Goal: Navigation & Orientation: Find specific page/section

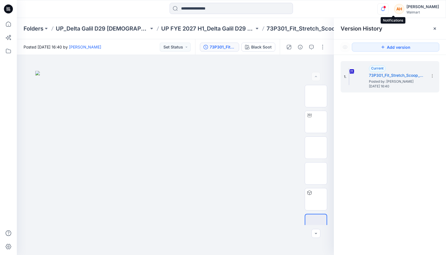
click at [389, 9] on icon "button" at bounding box center [383, 8] width 11 height 11
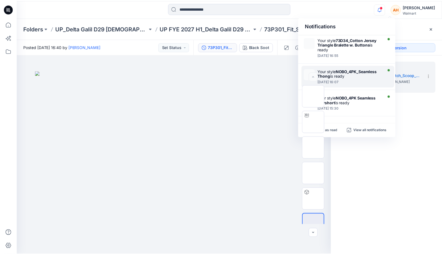
scroll to position [240, 0]
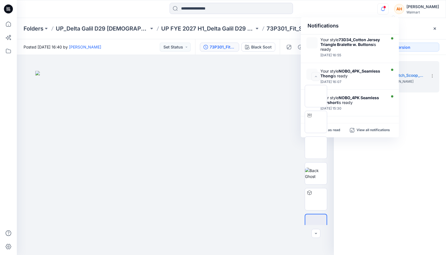
click at [372, 128] on div "Mark all as read View all notifications" at bounding box center [350, 130] width 98 height 14
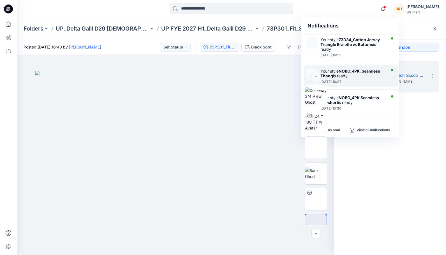
click at [355, 78] on div at bounding box center [353, 78] width 65 height 1
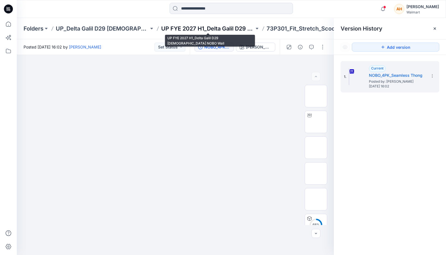
click at [231, 26] on p "UP FYE 2027 H1_Delta Galil D29 [DEMOGRAPHIC_DATA] NOBO Wall" at bounding box center [207, 29] width 93 height 8
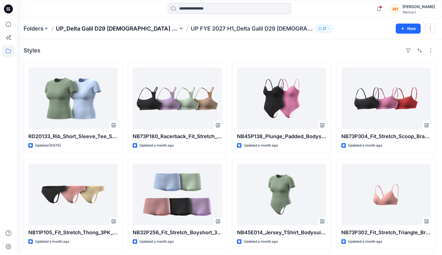
click at [134, 30] on p "UP_Delta Galil D29 [DEMOGRAPHIC_DATA] NOBO Intimates" at bounding box center [117, 29] width 123 height 8
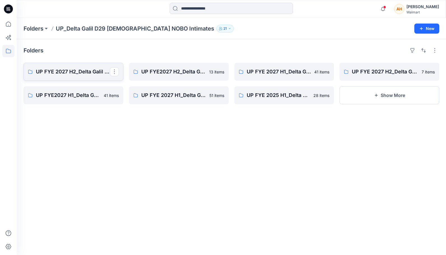
click at [86, 74] on p "UP FYE 2027 H2_Delta Galil D29 [DEMOGRAPHIC_DATA] NOBO Bras" at bounding box center [73, 72] width 74 height 8
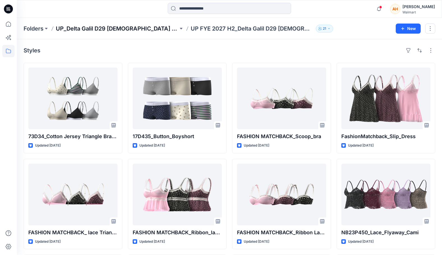
click at [152, 28] on p "UP_Delta Galil D29 [DEMOGRAPHIC_DATA] NOBO Intimates" at bounding box center [117, 29] width 123 height 8
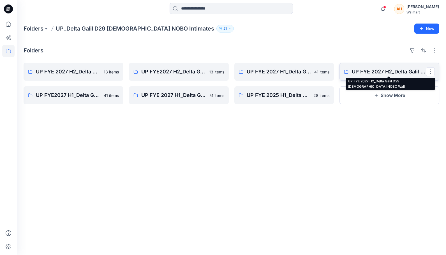
click at [372, 74] on p "UP FYE 2027 H2_Delta Galil D29 [DEMOGRAPHIC_DATA] NOBO Wall" at bounding box center [389, 72] width 74 height 8
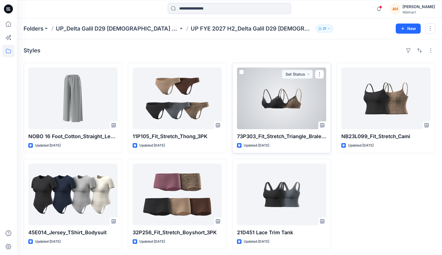
scroll to position [1, 0]
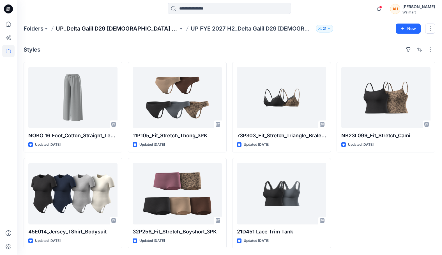
click at [146, 25] on p "UP_Delta Galil D29 [DEMOGRAPHIC_DATA] NOBO Intimates" at bounding box center [117, 29] width 123 height 8
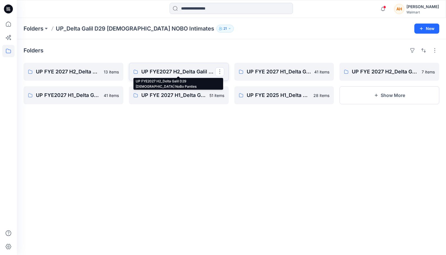
click at [192, 70] on p "UP FYE2027 H2_Delta Galil D29 [DEMOGRAPHIC_DATA] NoBo Panties" at bounding box center [178, 72] width 74 height 8
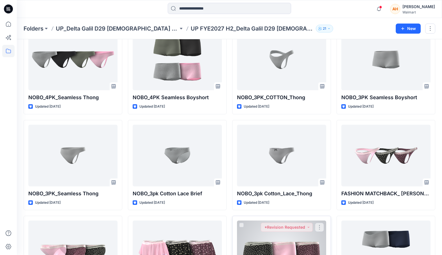
scroll to position [25, 0]
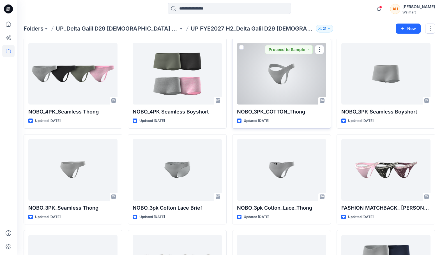
click at [283, 102] on div at bounding box center [281, 74] width 89 height 62
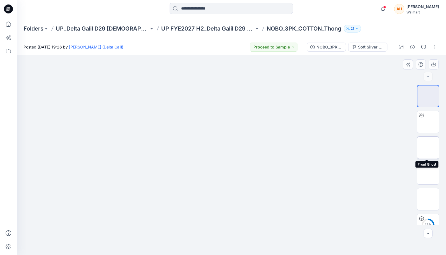
click at [428, 148] on img at bounding box center [428, 148] width 0 height 0
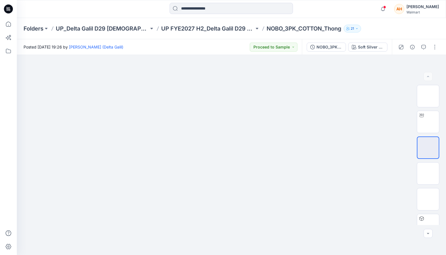
click at [295, 26] on p "NOBO_3PK_COTTON_Thong" at bounding box center [304, 29] width 75 height 8
click at [320, 49] on div "NOBO_3PK_COTTON_Thong" at bounding box center [330, 47] width 26 height 6
